Goal: Task Accomplishment & Management: Manage account settings

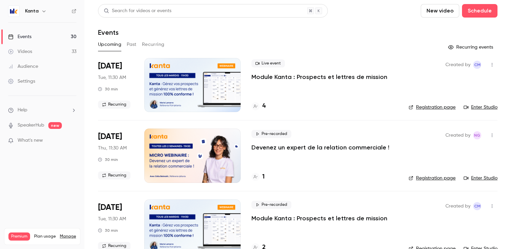
click at [35, 16] on div "Kanta" at bounding box center [42, 10] width 68 height 11
click at [39, 13] on div "Kanta" at bounding box center [45, 11] width 41 height 8
click at [41, 13] on icon "button" at bounding box center [43, 10] width 5 height 5
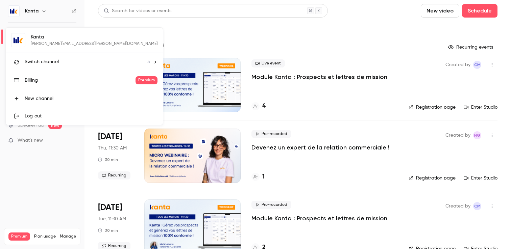
click at [51, 80] on div "Billing" at bounding box center [80, 80] width 111 height 7
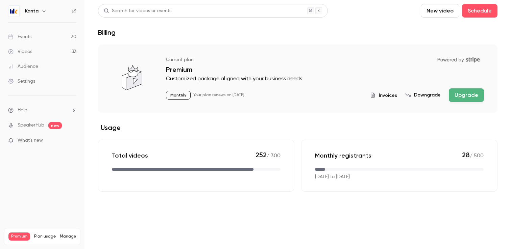
click at [390, 97] on span "Invoices" at bounding box center [388, 95] width 18 height 7
